Goal: Task Accomplishment & Management: Manage account settings

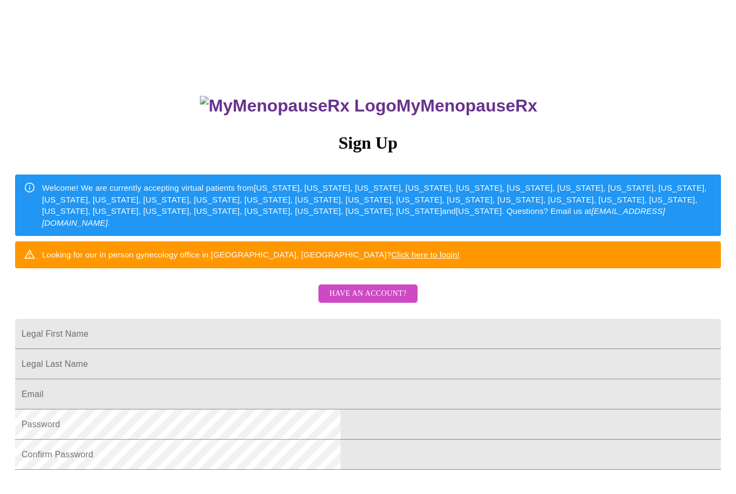
click at [389, 301] on span "Have an account?" at bounding box center [367, 293] width 77 height 13
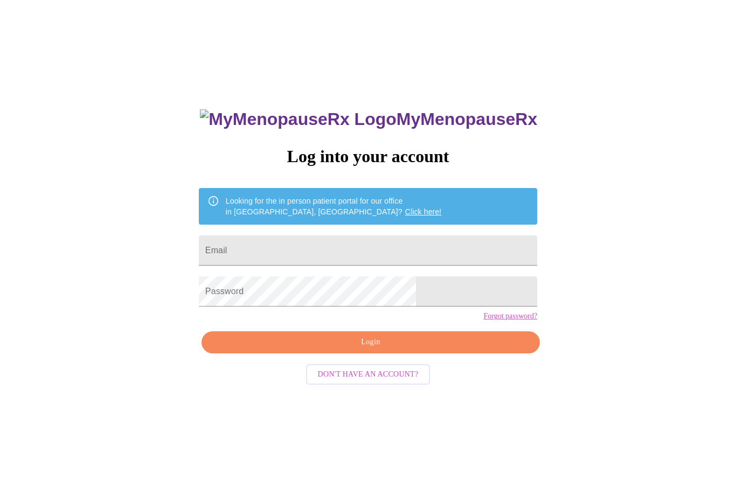
click at [349, 251] on input "Email" at bounding box center [368, 250] width 338 height 30
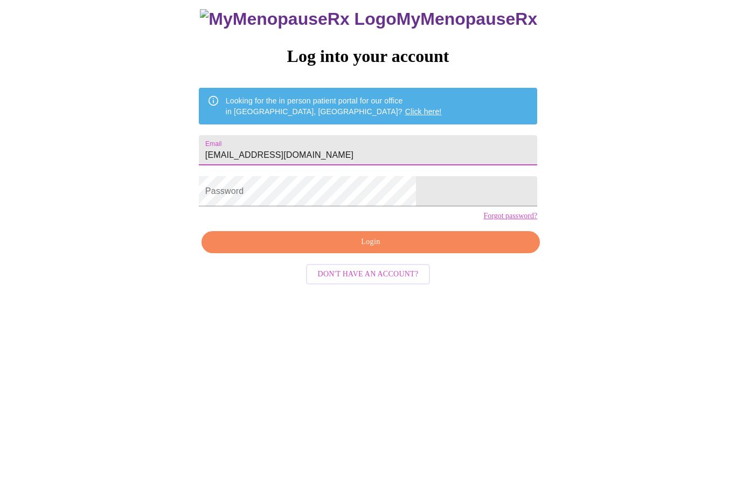
type input "Dhiga88@gmail.com"
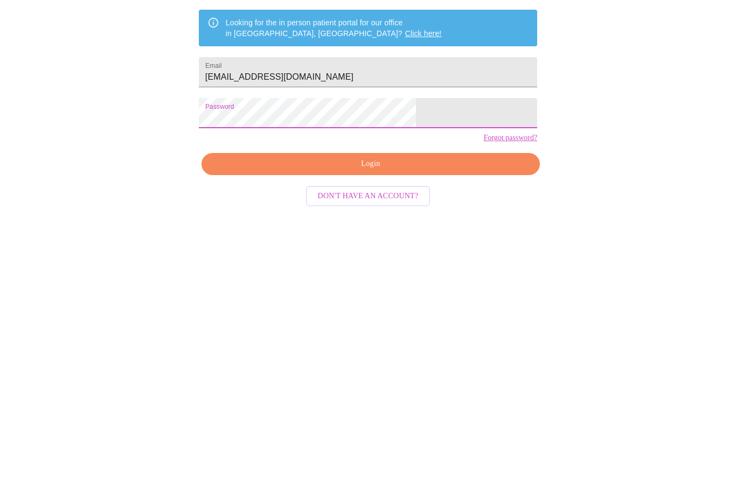
click at [399, 336] on span "Login" at bounding box center [371, 342] width 314 height 13
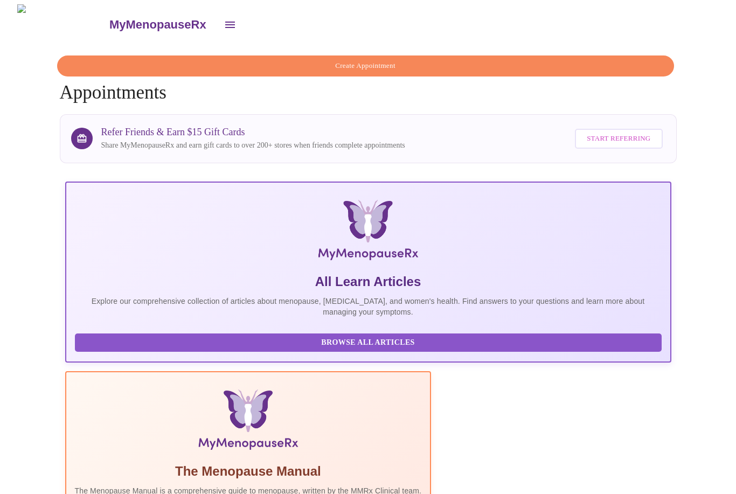
click at [224, 21] on icon "open drawer" at bounding box center [230, 24] width 13 height 13
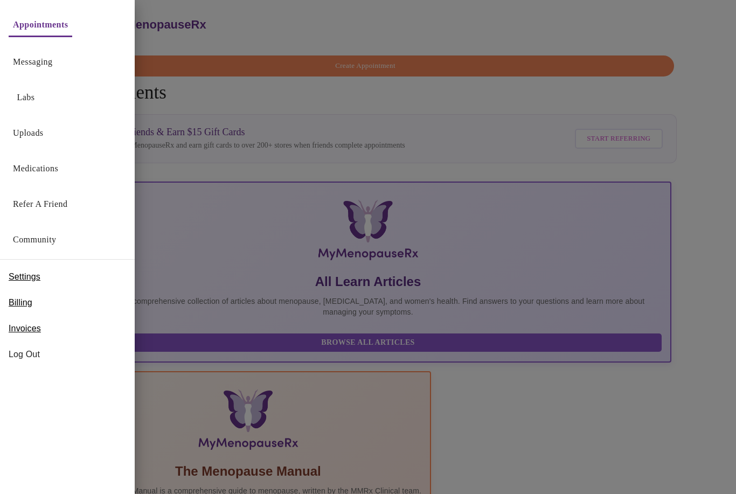
click at [17, 175] on link "Medications" at bounding box center [35, 168] width 45 height 15
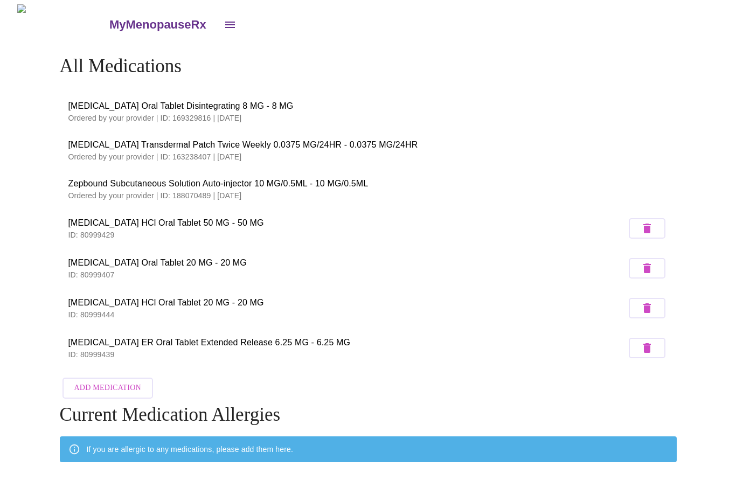
click at [224, 18] on icon "open drawer" at bounding box center [230, 24] width 13 height 13
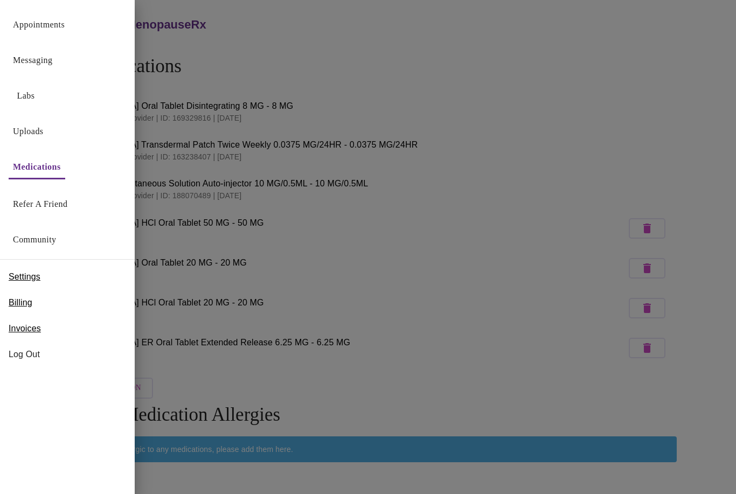
click at [534, 147] on div at bounding box center [368, 247] width 736 height 494
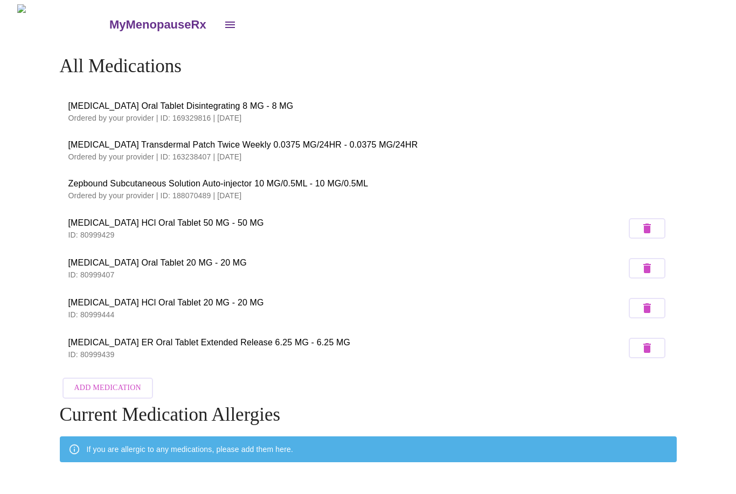
click at [109, 18] on h3 "MyMenopauseRx" at bounding box center [157, 25] width 97 height 14
